Goal: Information Seeking & Learning: Learn about a topic

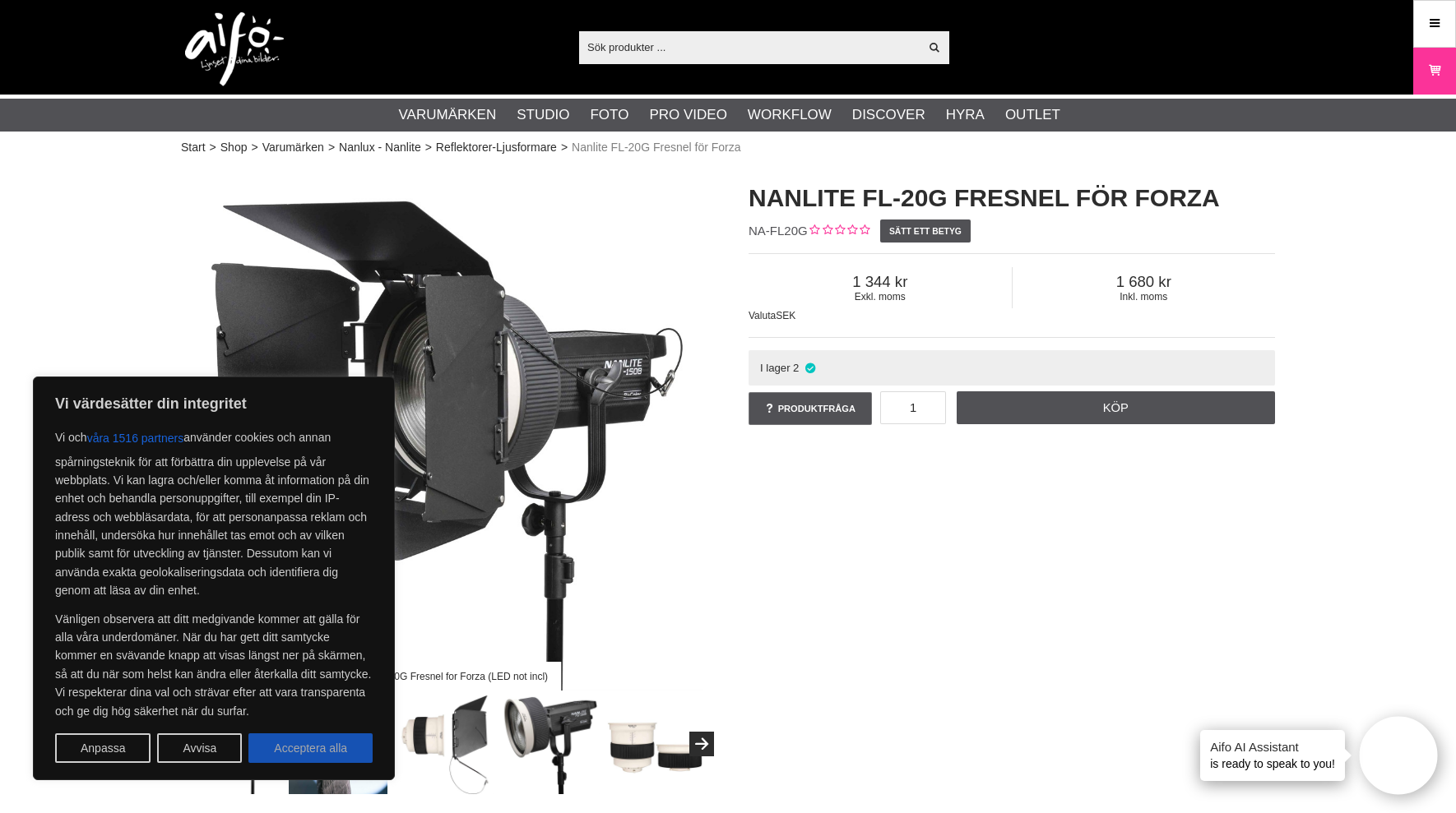
click at [305, 737] on button "Acceptera alla" at bounding box center [310, 747] width 124 height 29
checkbox input "true"
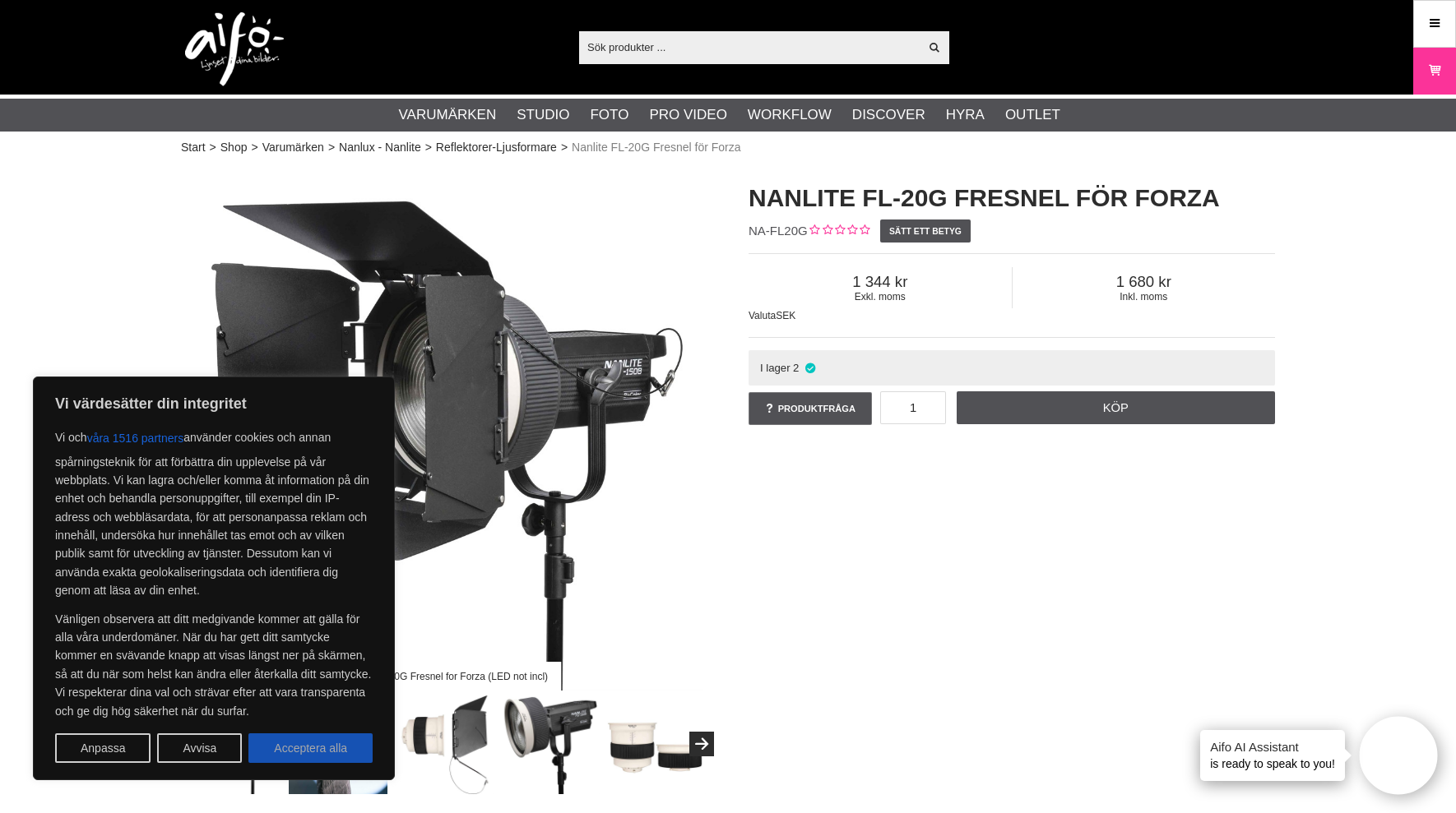
checkbox input "true"
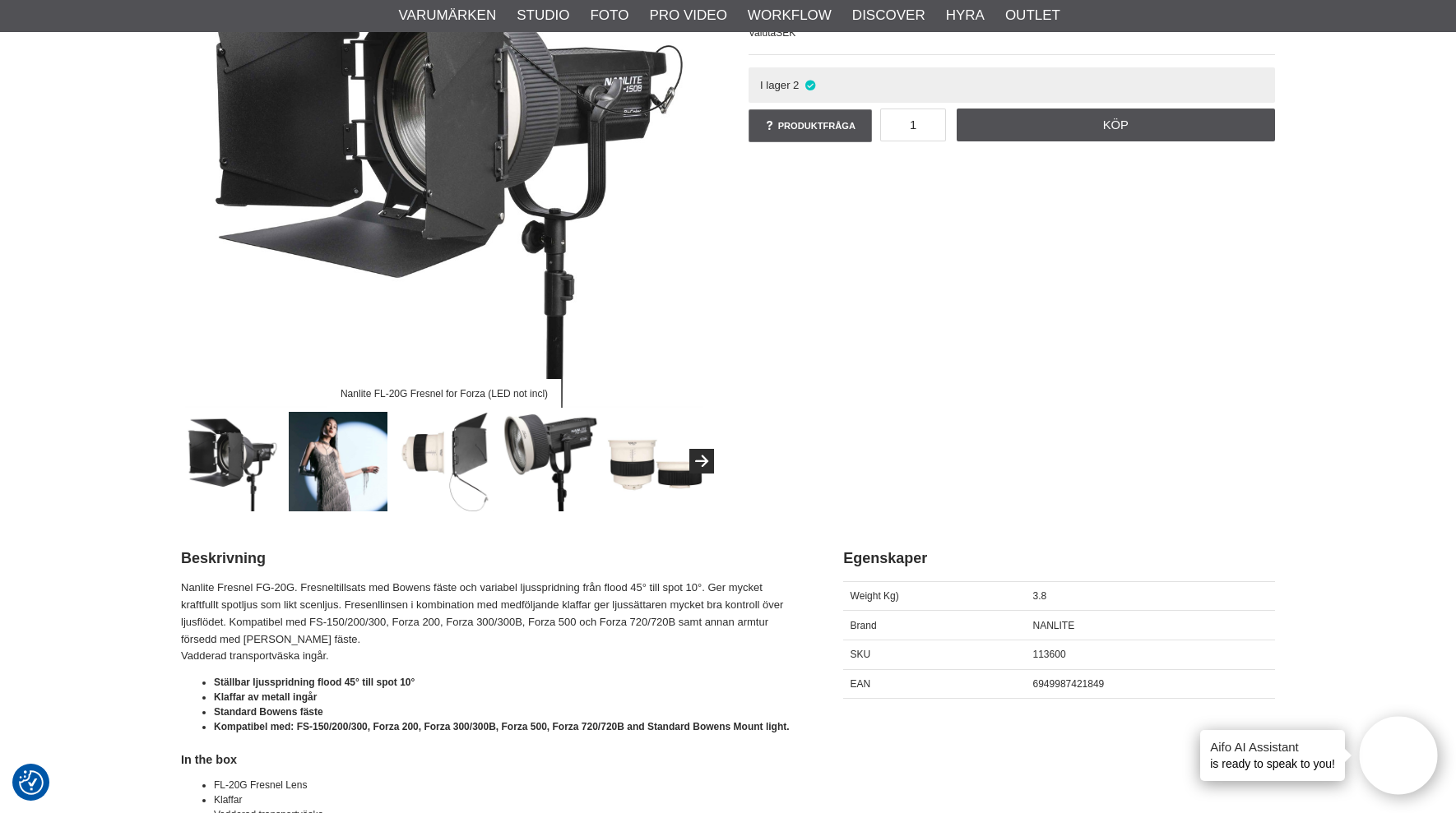
scroll to position [296, 0]
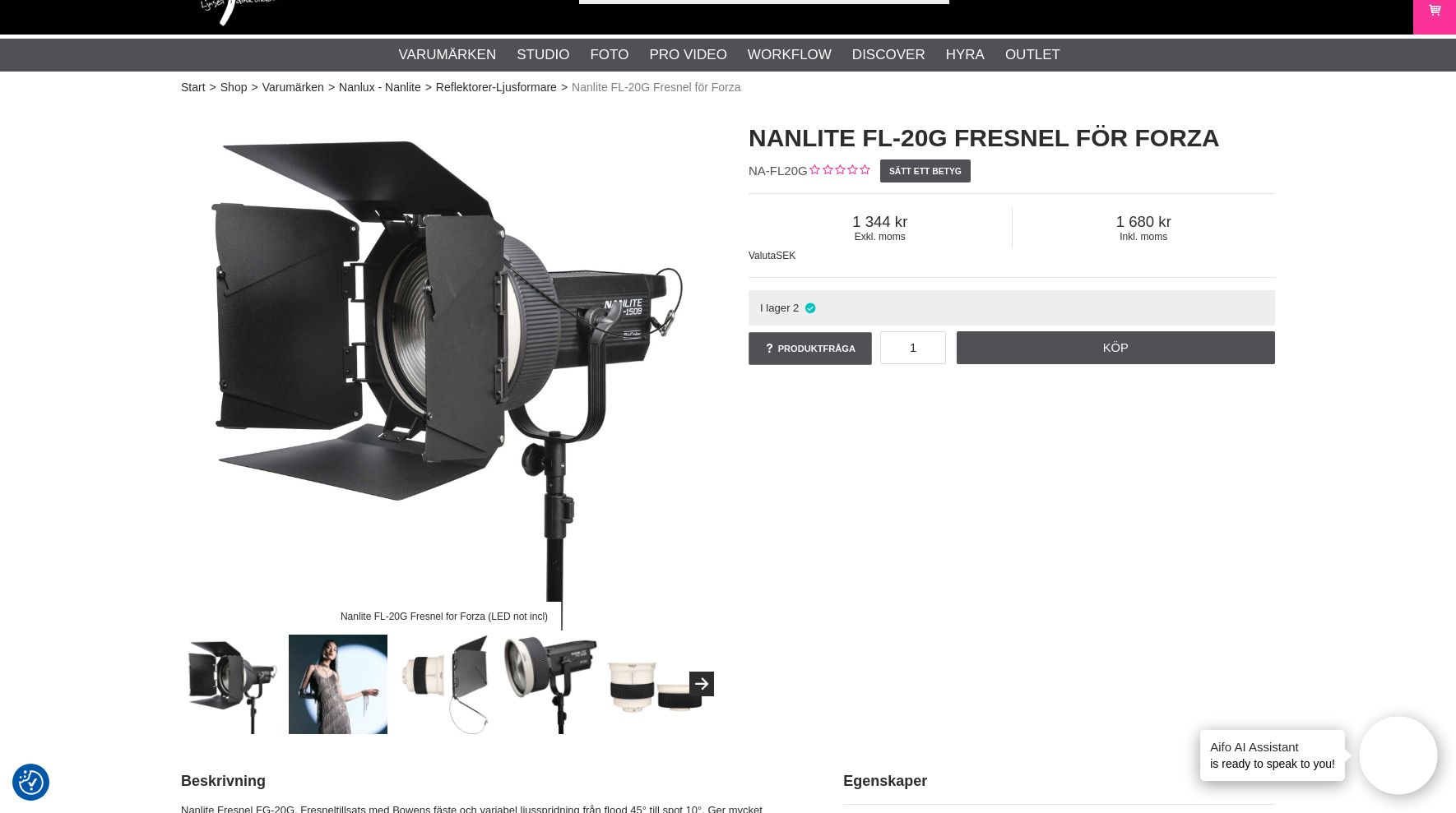
scroll to position [0, 0]
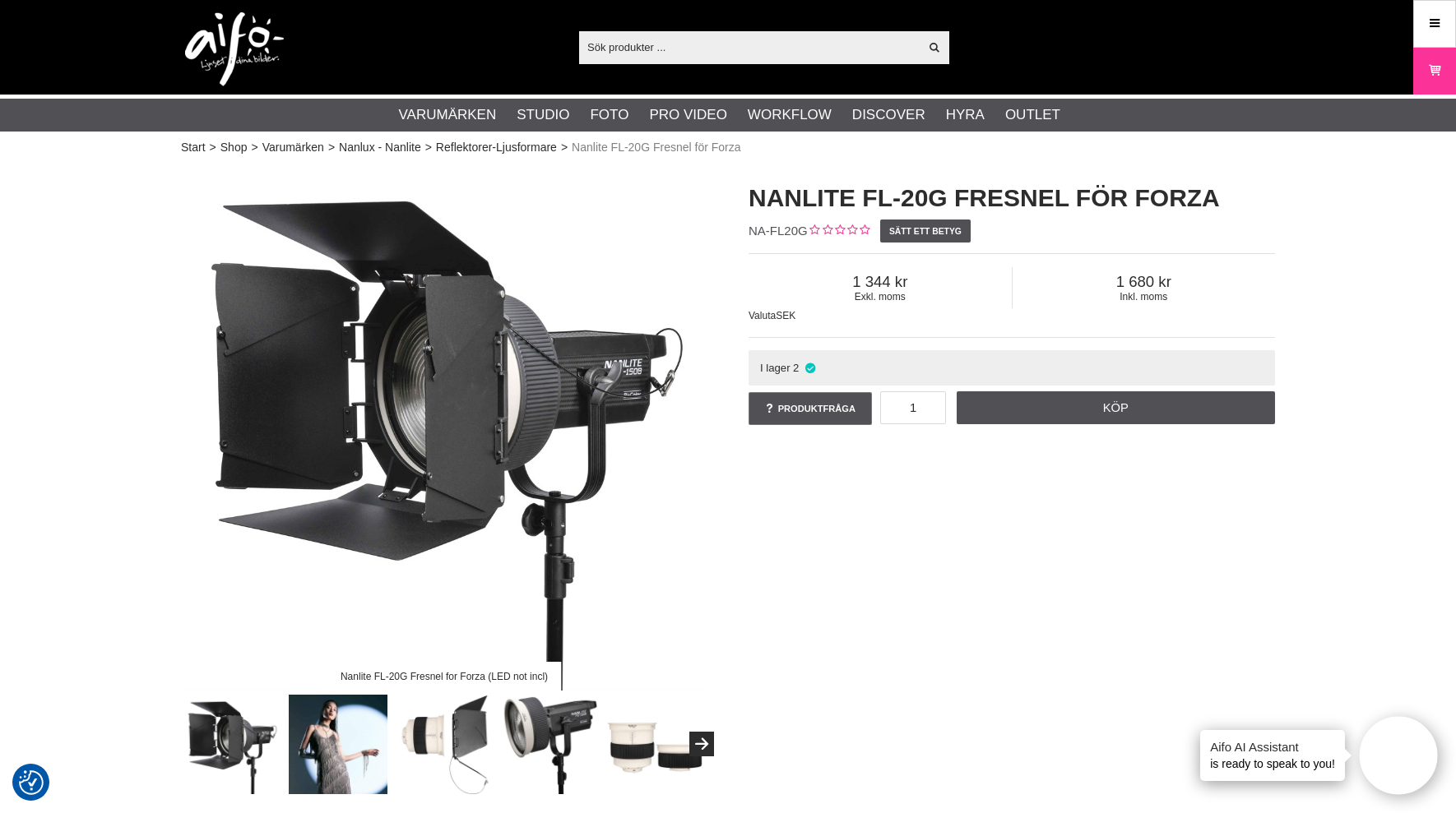
click at [1123, 521] on div "Nanlite FL-20G Fresnel for Forza (LED not incl) Nanlite FL-20G Fresnel för Forz…" at bounding box center [728, 479] width 1135 height 630
drag, startPoint x: 769, startPoint y: 657, endPoint x: 803, endPoint y: 531, distance: 130.5
click at [771, 633] on div "Nanlite FL-20G Fresnel for Forza (LED not incl) Nanlite FL-20G Fresnel för Forz…" at bounding box center [728, 479] width 1135 height 630
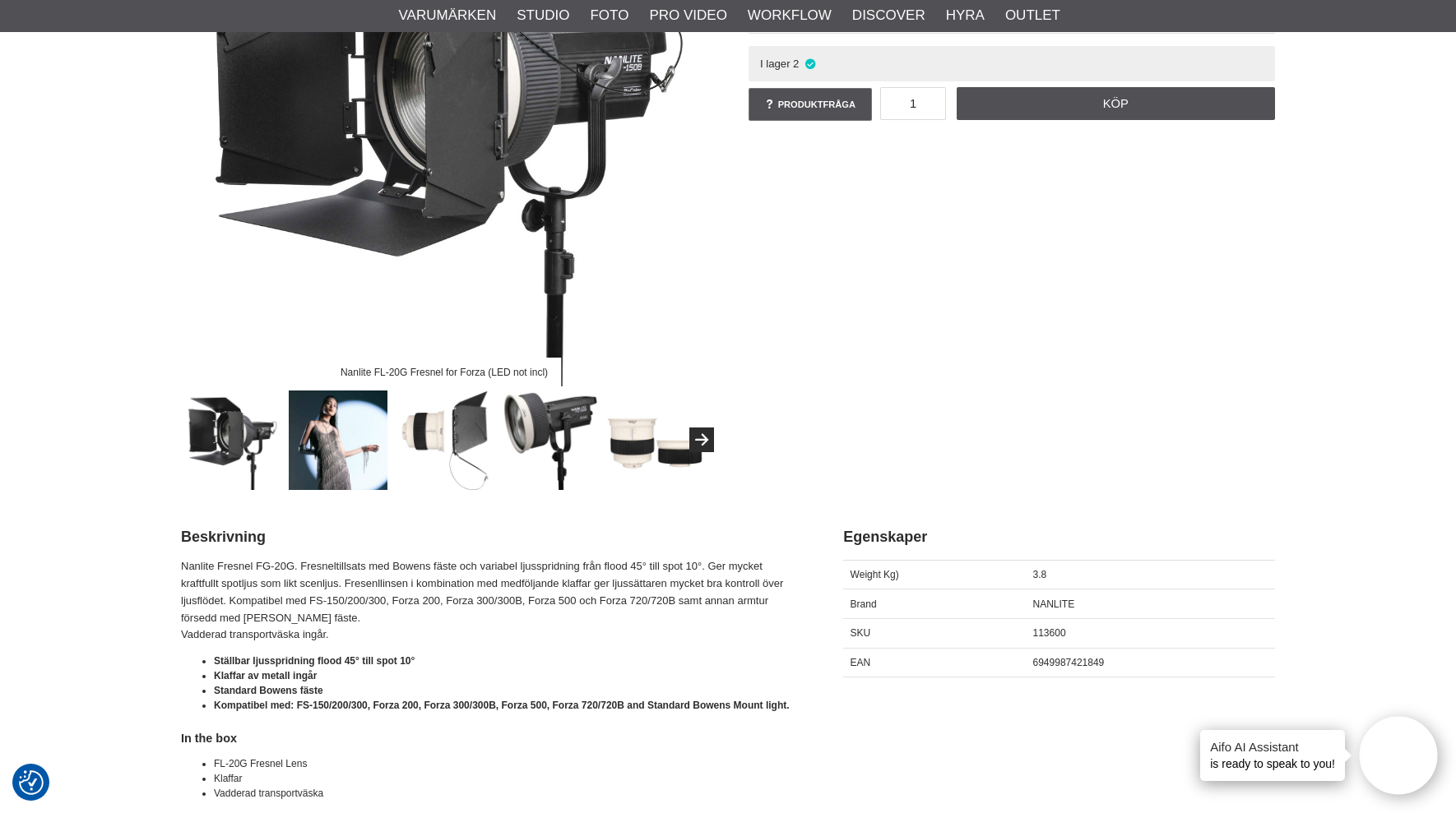
scroll to position [329, 0]
